Goal: Find contact information: Find contact information

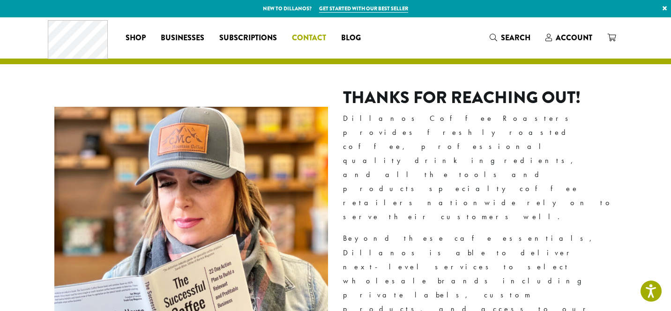
click at [306, 36] on span "Contact" at bounding box center [309, 38] width 34 height 12
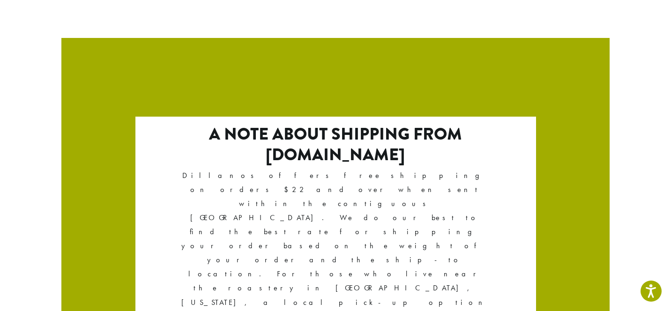
scroll to position [1669, 0]
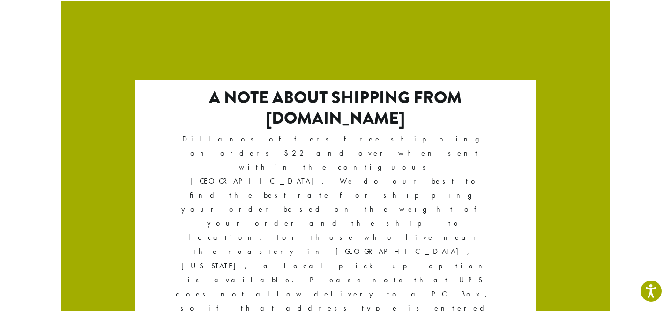
drag, startPoint x: 62, startPoint y: 225, endPoint x: 117, endPoint y: 227, distance: 55.3
drag, startPoint x: 61, startPoint y: 226, endPoint x: 116, endPoint y: 229, distance: 55.3
copy p "[GEOGRAPHIC_DATA] E"
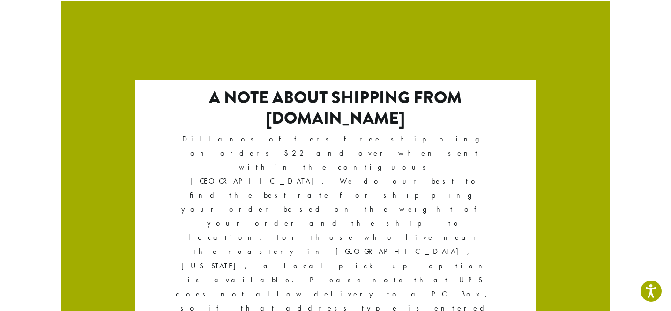
drag, startPoint x: 101, startPoint y: 240, endPoint x: 119, endPoint y: 241, distance: 18.8
copy p "98390"
drag, startPoint x: 62, startPoint y: 224, endPoint x: 119, endPoint y: 224, distance: 57.6
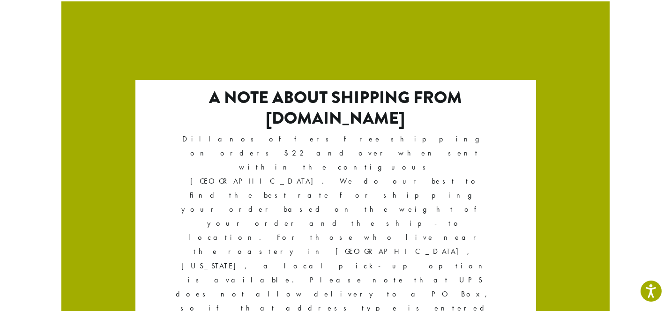
copy p "[GEOGRAPHIC_DATA] E"
